Goal: Task Accomplishment & Management: Manage account settings

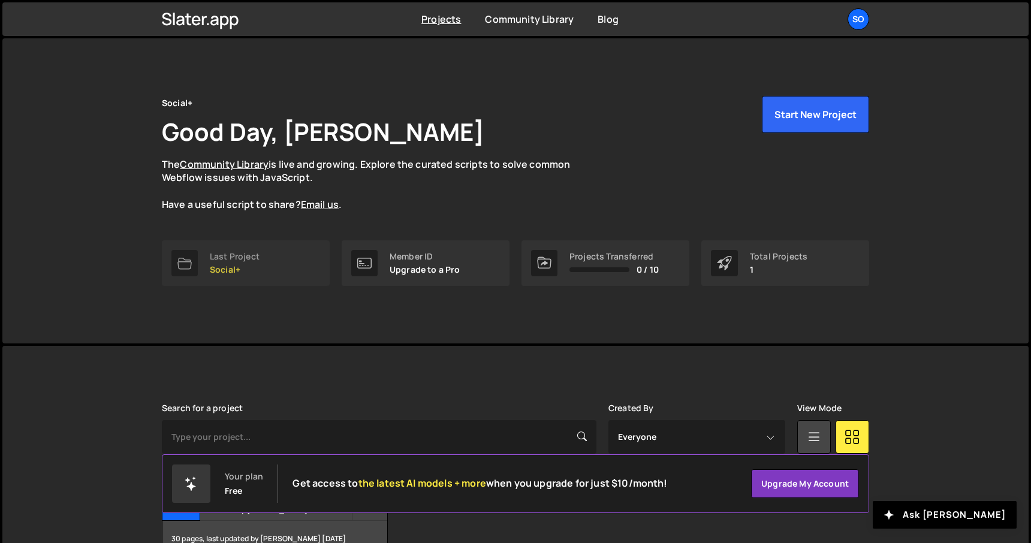
click at [261, 262] on link "Last Project Social+" at bounding box center [246, 263] width 168 height 46
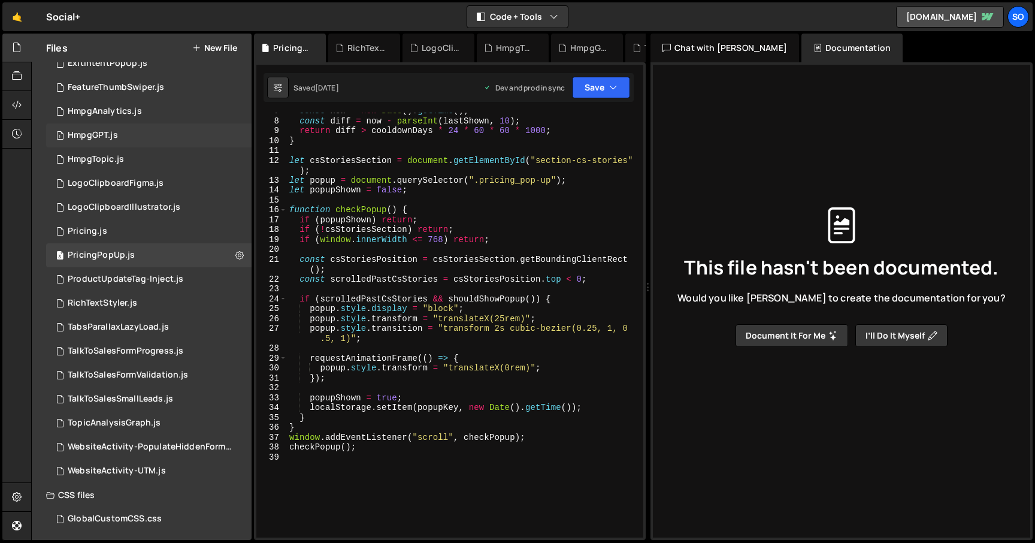
scroll to position [134, 0]
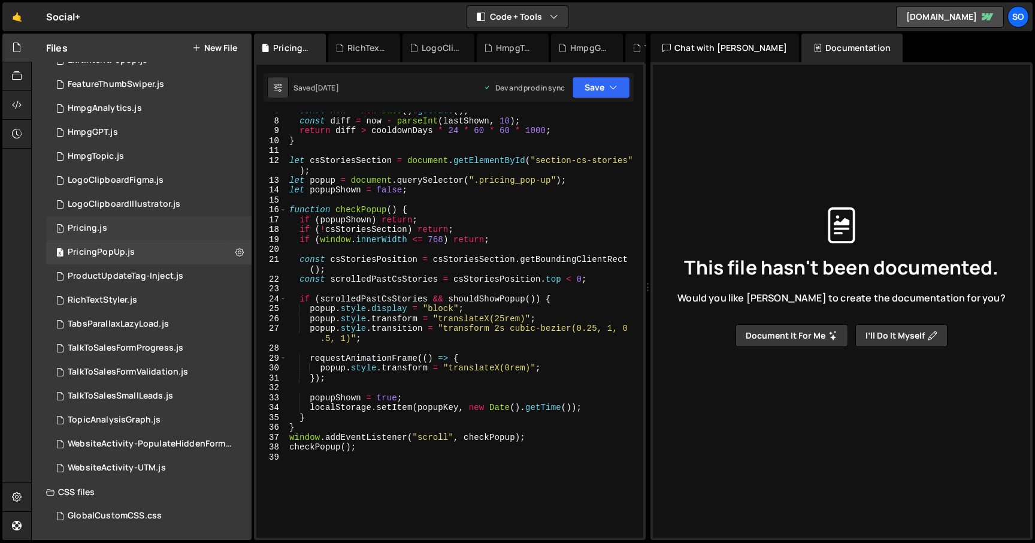
click at [239, 227] on div "1 Pricing.js 0" at bounding box center [149, 228] width 206 height 24
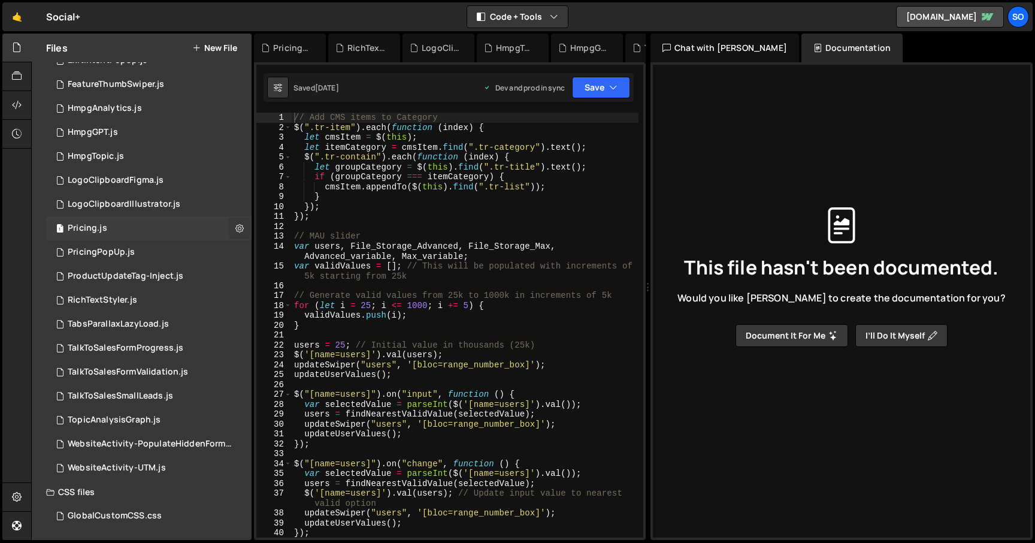
click at [236, 227] on icon at bounding box center [240, 227] width 8 height 11
type input "Pricing"
radio input "true"
checkbox input "true"
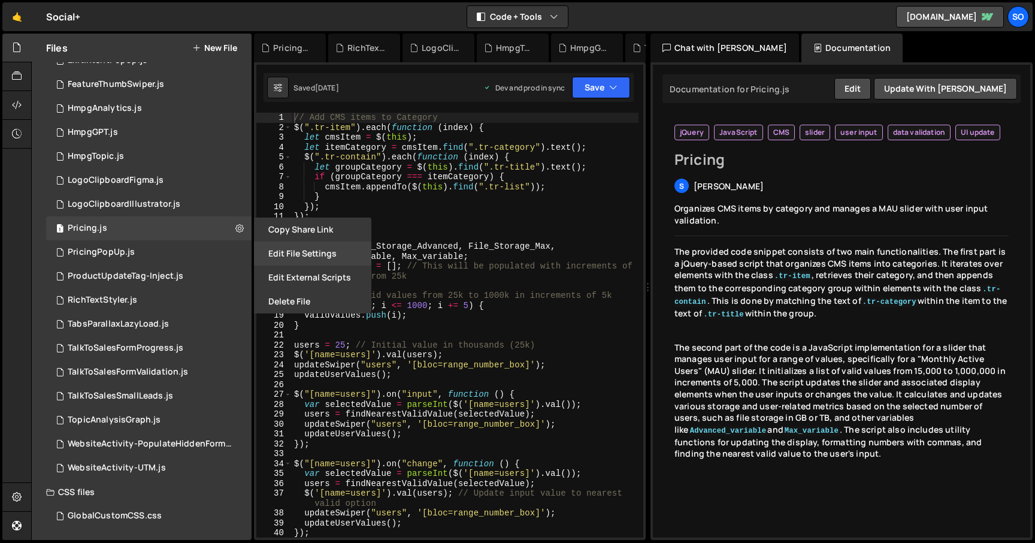
click at [280, 252] on button "Edit File Settings" at bounding box center [312, 253] width 117 height 24
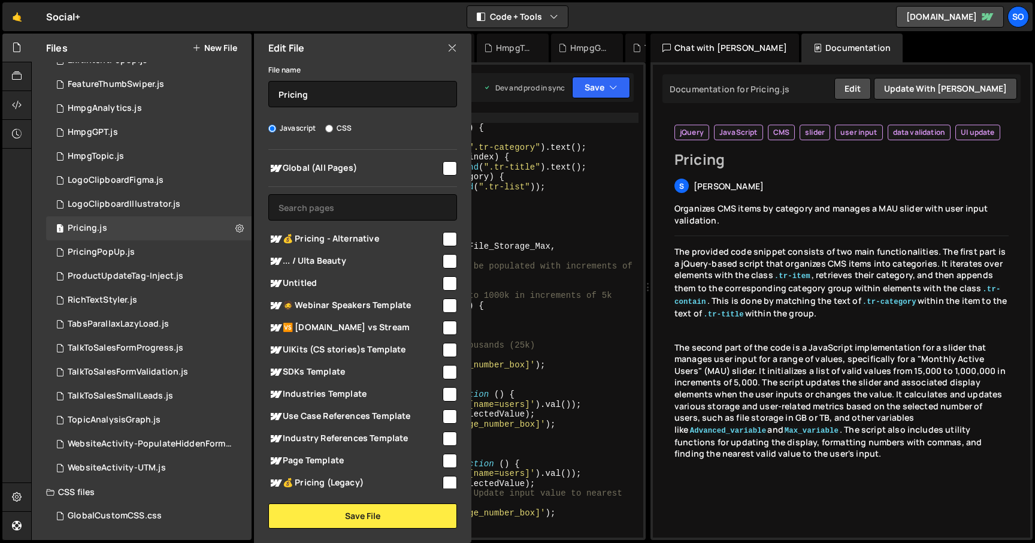
click at [446, 236] on input "checkbox" at bounding box center [450, 239] width 14 height 14
checkbox input "true"
click at [351, 522] on button "Save File" at bounding box center [362, 515] width 189 height 25
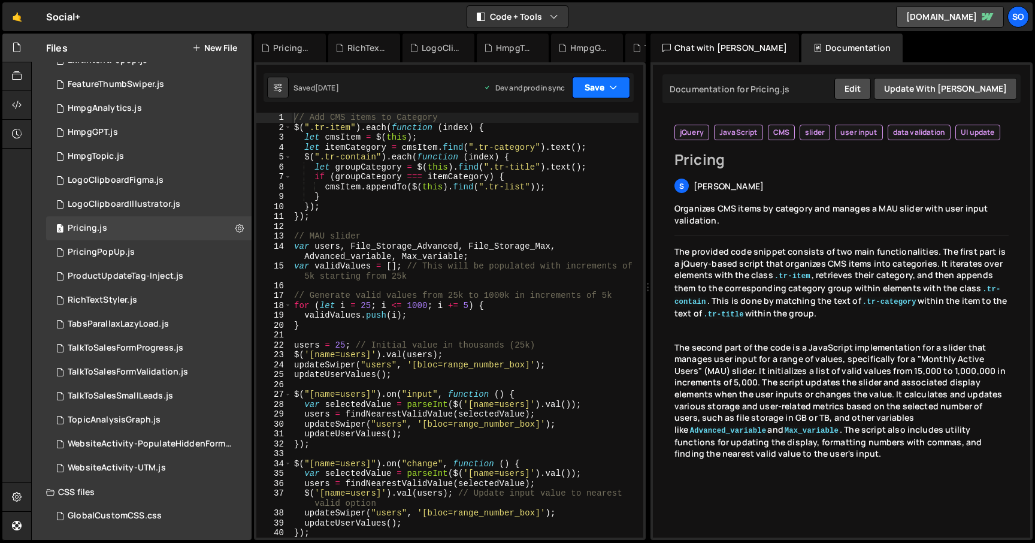
click at [598, 87] on button "Save" at bounding box center [601, 88] width 58 height 22
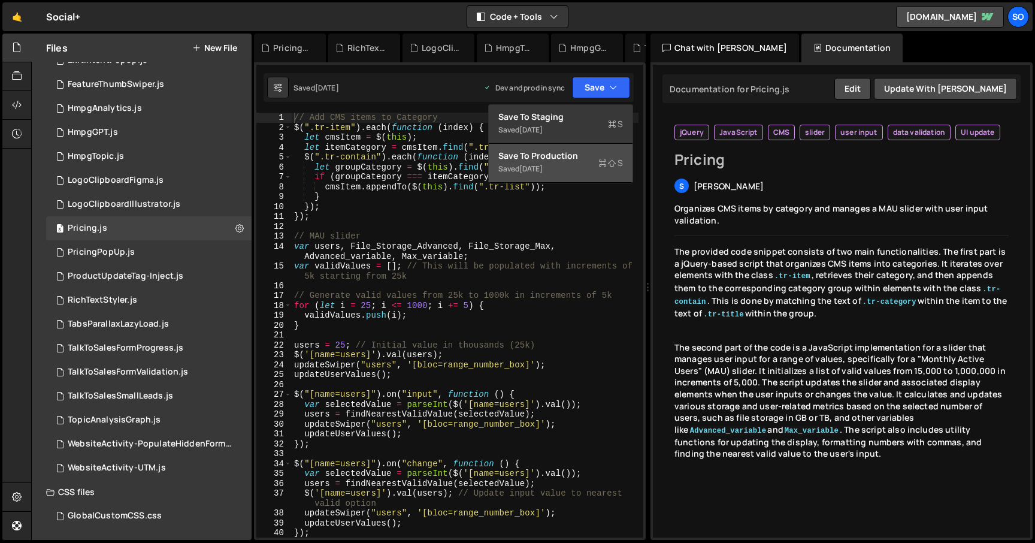
click at [584, 167] on div "Saved [DATE]" at bounding box center [561, 169] width 125 height 14
